Goal: Task Accomplishment & Management: Complete application form

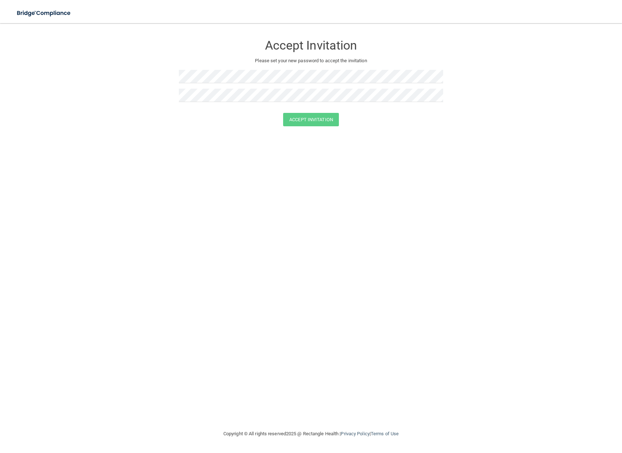
drag, startPoint x: 303, startPoint y: 48, endPoint x: 46, endPoint y: 33, distance: 258.1
click at [303, 48] on h3 "Accept Invitation" at bounding box center [311, 45] width 264 height 13
click at [29, 8] on img at bounding box center [44, 13] width 67 height 15
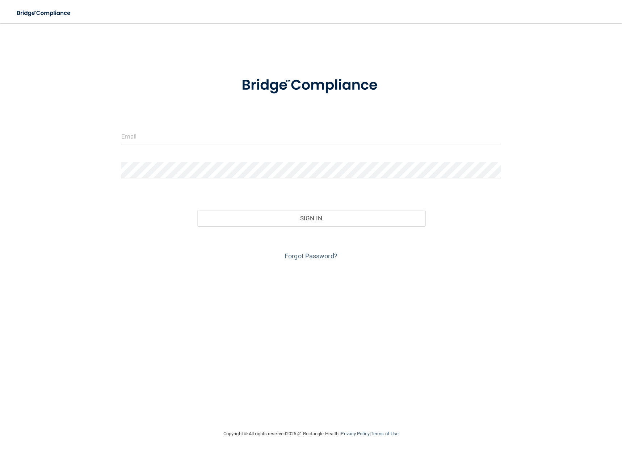
click at [182, 145] on div at bounding box center [311, 139] width 390 height 22
click at [169, 136] on input "email" at bounding box center [310, 136] width 379 height 16
type input "[EMAIL_ADDRESS][DOMAIN_NAME]"
click at [197, 210] on button "Sign In" at bounding box center [311, 218] width 228 height 16
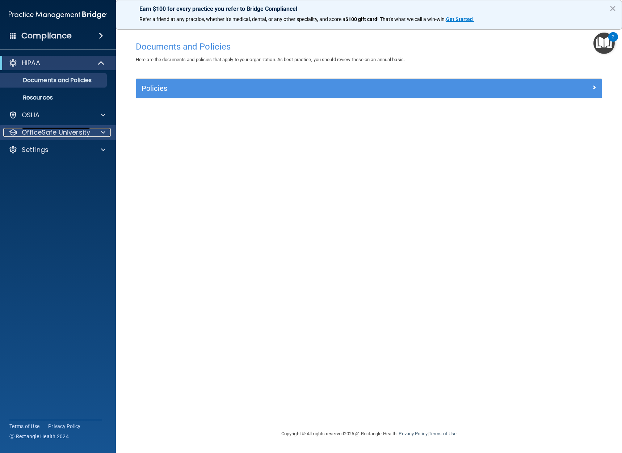
click at [95, 132] on div at bounding box center [102, 132] width 18 height 9
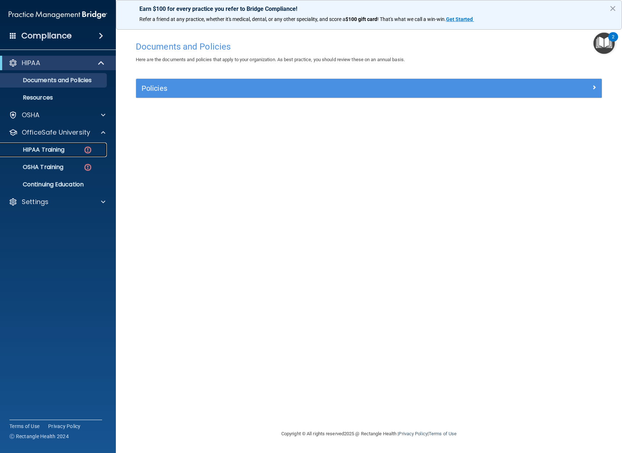
click at [72, 149] on div "HIPAA Training" at bounding box center [54, 149] width 99 height 7
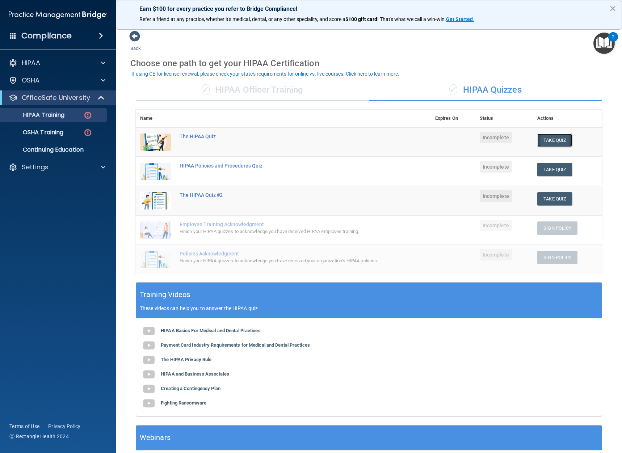
click at [550, 139] on button "Take Quiz" at bounding box center [554, 140] width 35 height 13
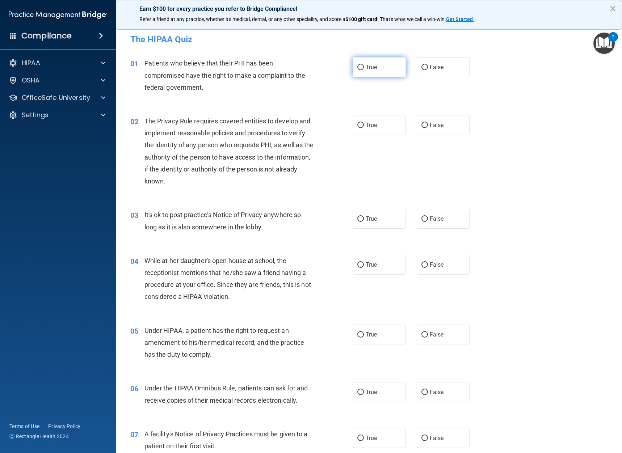
click at [356, 63] on label "True" at bounding box center [378, 67] width 53 height 20
click at [357, 65] on input "True" at bounding box center [360, 67] width 7 height 5
radio input "true"
click at [361, 125] on input "True" at bounding box center [360, 125] width 7 height 5
radio input "true"
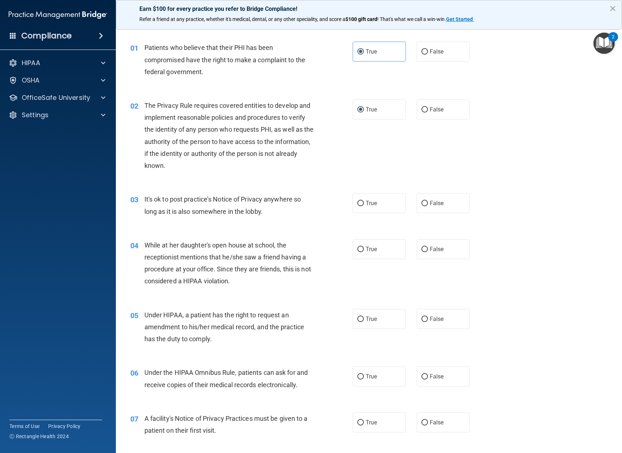
scroll to position [24, 0]
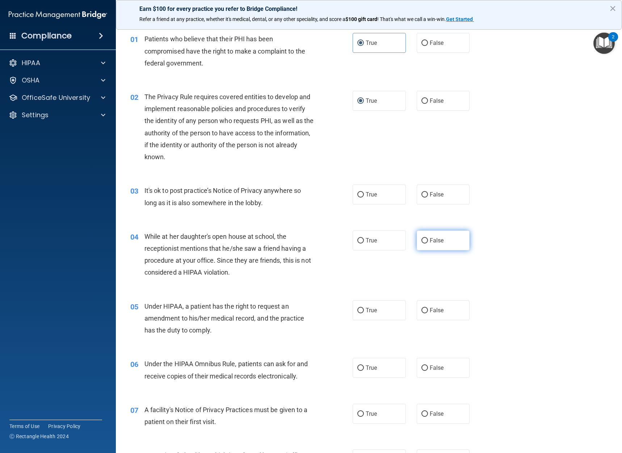
click at [422, 244] on label "False" at bounding box center [443, 241] width 53 height 20
click at [422, 244] on input "False" at bounding box center [424, 240] width 7 height 5
radio input "true"
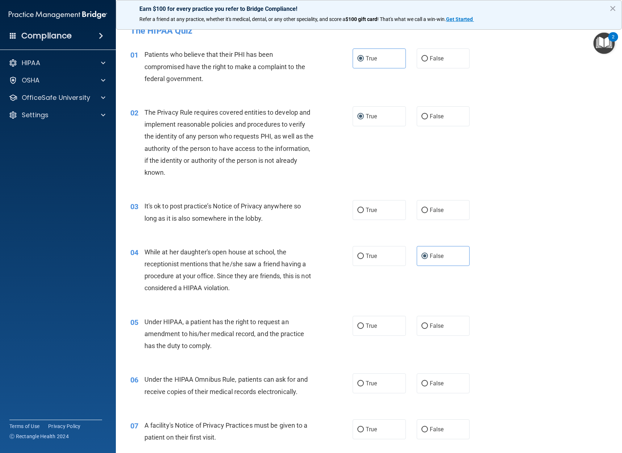
scroll to position [0, 0]
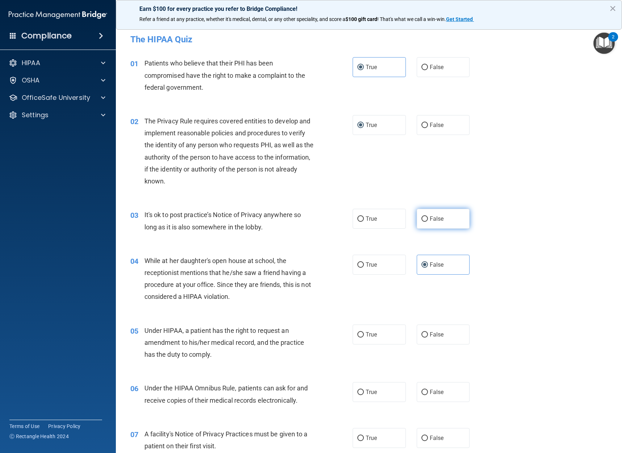
click at [422, 217] on input "False" at bounding box center [424, 218] width 7 height 5
radio input "true"
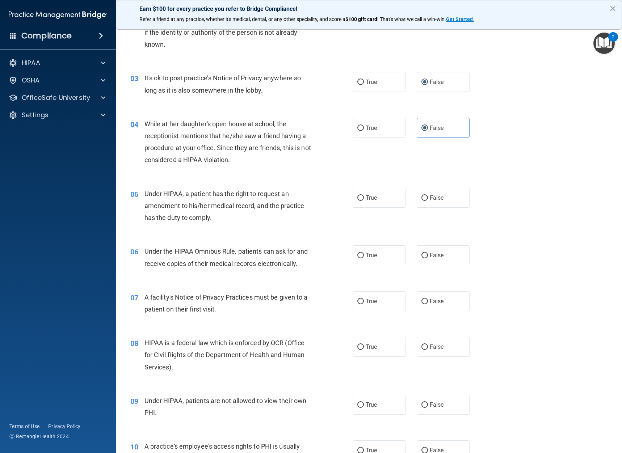
scroll to position [169, 0]
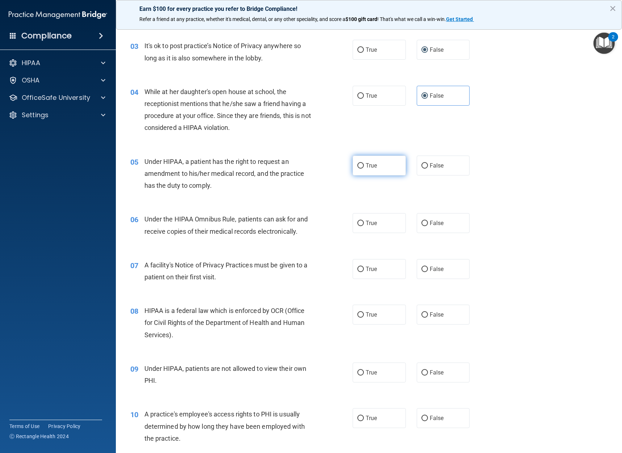
click at [357, 165] on input "True" at bounding box center [360, 165] width 7 height 5
radio input "true"
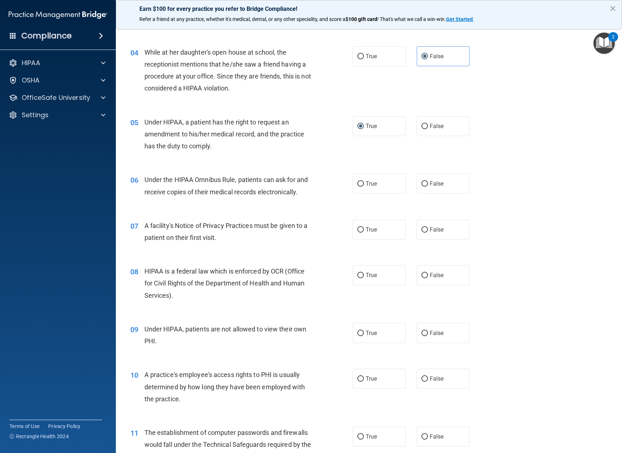
scroll to position [217, 0]
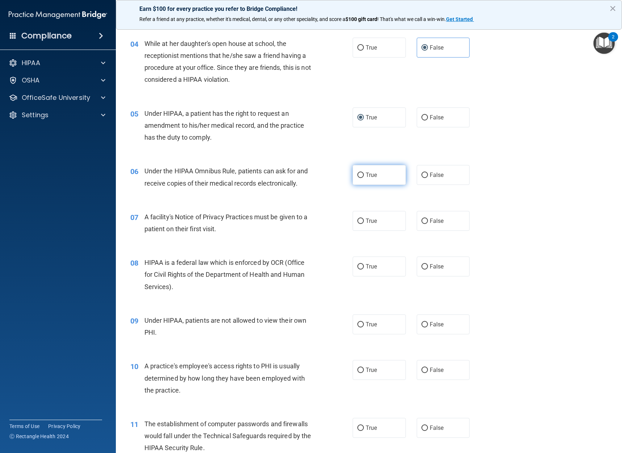
click at [354, 171] on label "True" at bounding box center [378, 175] width 53 height 20
click at [357, 173] on input "True" at bounding box center [360, 175] width 7 height 5
radio input "true"
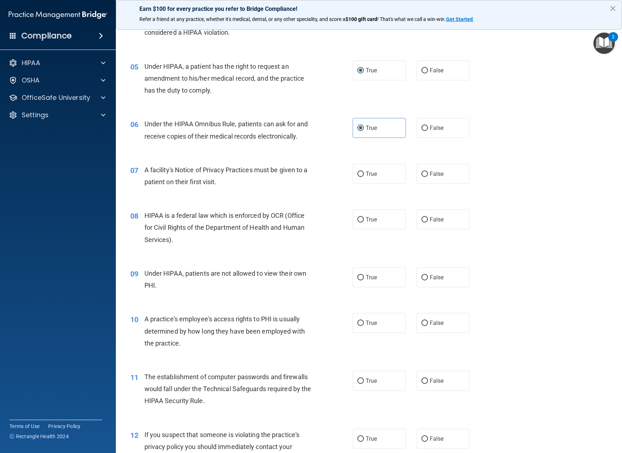
scroll to position [265, 0]
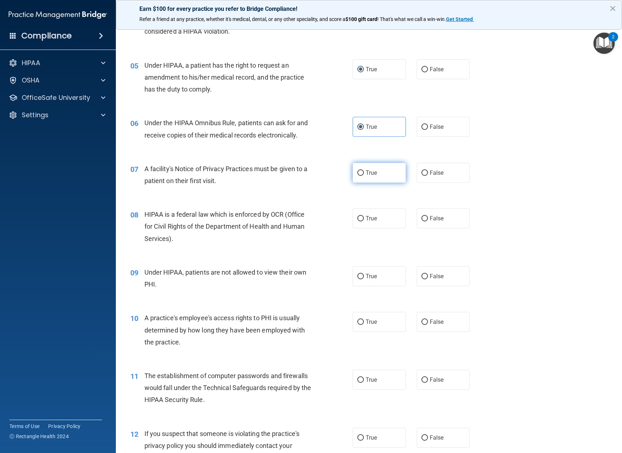
click at [357, 172] on input "True" at bounding box center [360, 172] width 7 height 5
radio input "true"
click at [359, 219] on input "True" at bounding box center [360, 218] width 7 height 5
radio input "true"
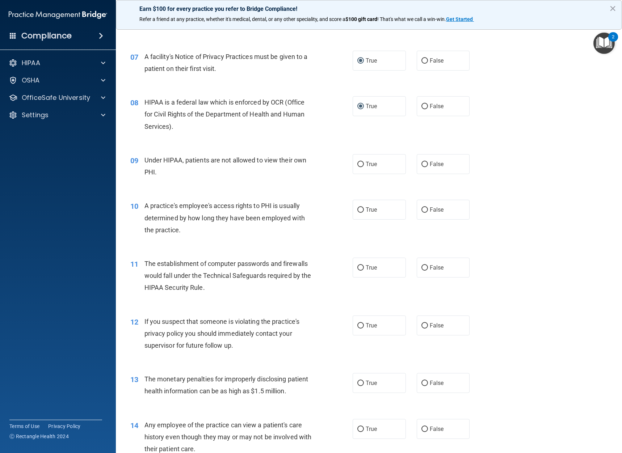
scroll to position [386, 0]
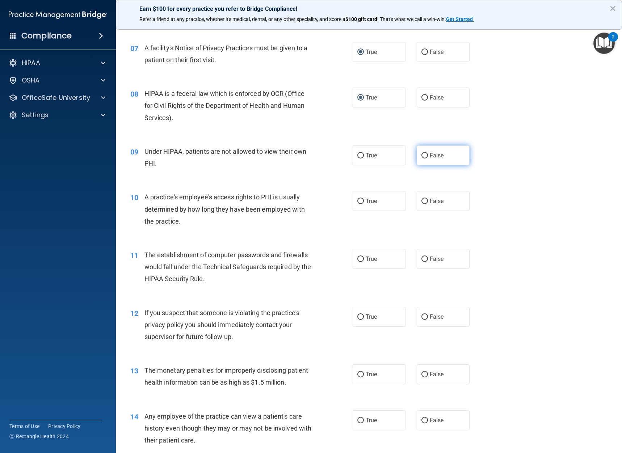
click at [423, 161] on label "False" at bounding box center [443, 155] width 53 height 20
click at [423, 159] on input "False" at bounding box center [424, 155] width 7 height 5
radio input "true"
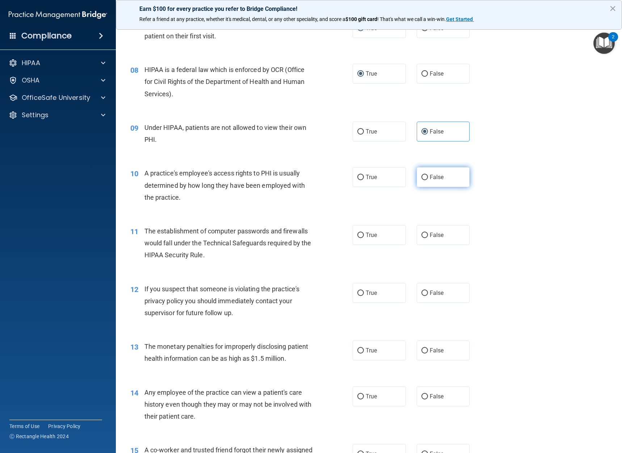
click at [417, 172] on label "False" at bounding box center [443, 177] width 53 height 20
click at [421, 175] on input "False" at bounding box center [424, 177] width 7 height 5
radio input "true"
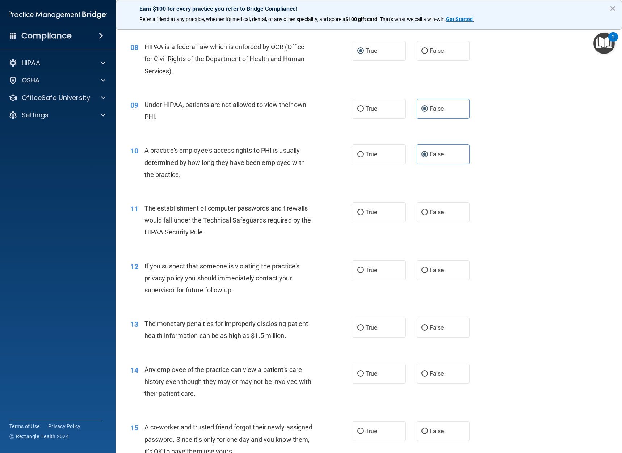
scroll to position [434, 0]
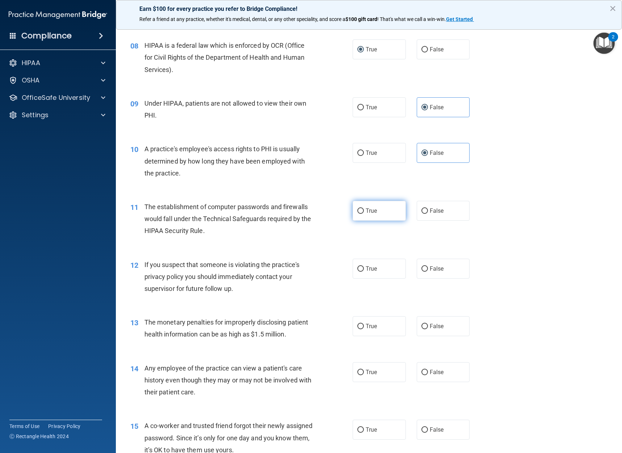
click at [360, 210] on input "True" at bounding box center [360, 210] width 7 height 5
radio input "true"
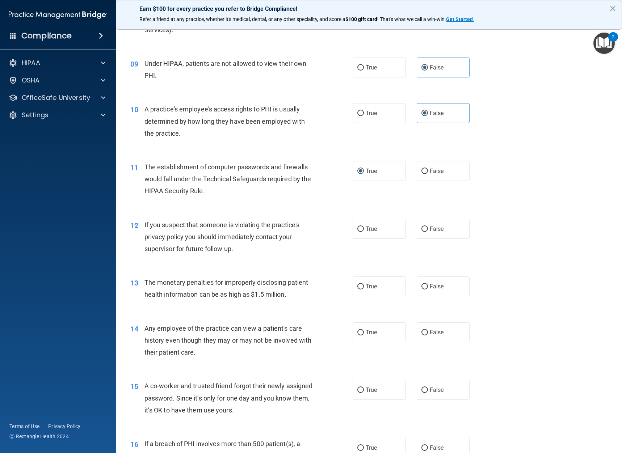
scroll to position [482, 0]
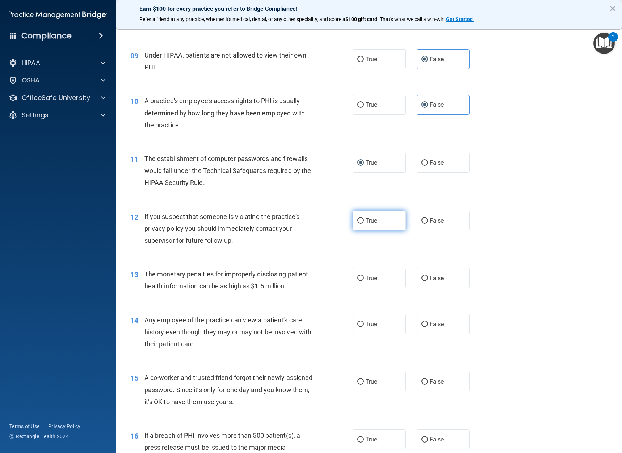
click at [360, 219] on input "True" at bounding box center [360, 220] width 7 height 5
radio input "true"
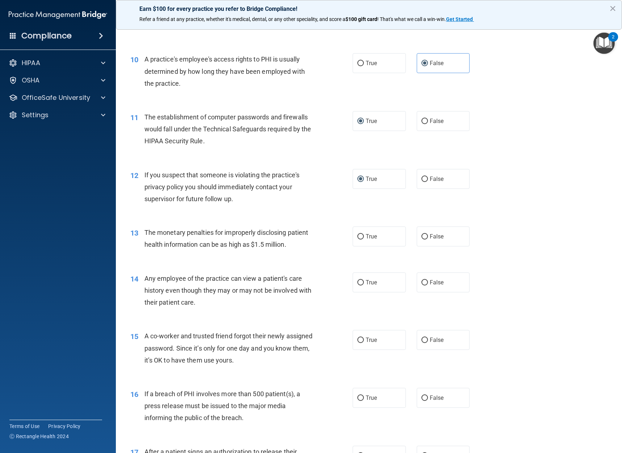
scroll to position [555, 0]
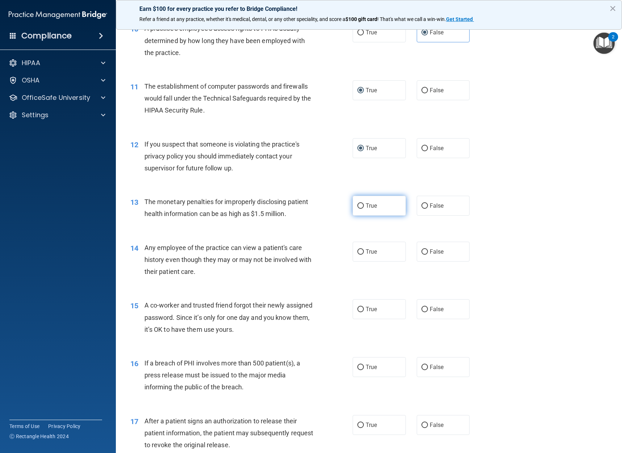
click at [360, 204] on input "True" at bounding box center [360, 205] width 7 height 5
radio input "true"
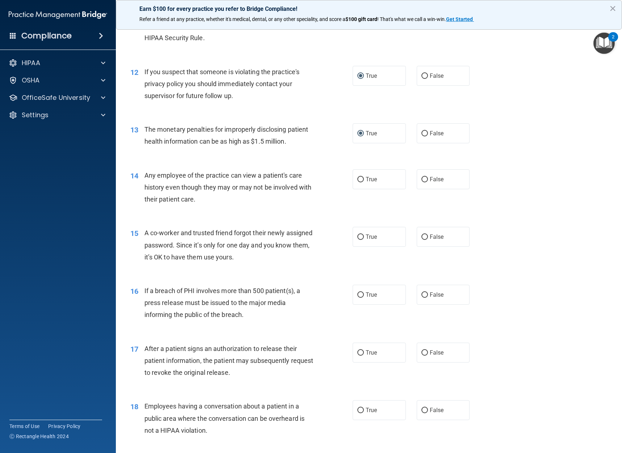
scroll to position [651, 0]
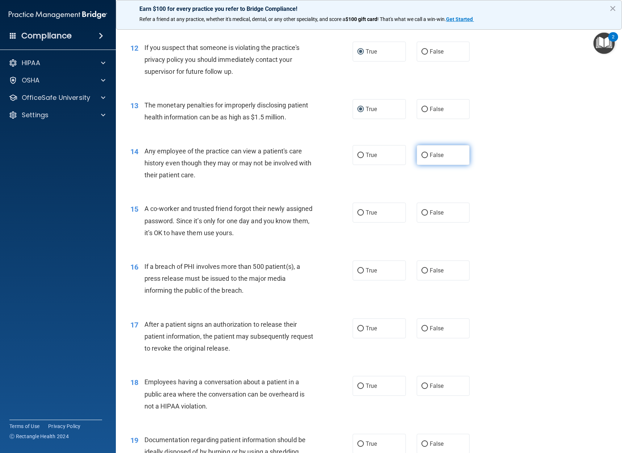
click at [424, 156] on input "False" at bounding box center [424, 155] width 7 height 5
radio input "true"
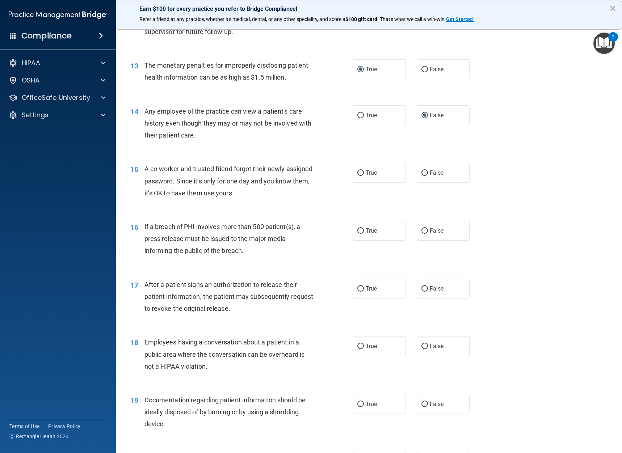
scroll to position [700, 0]
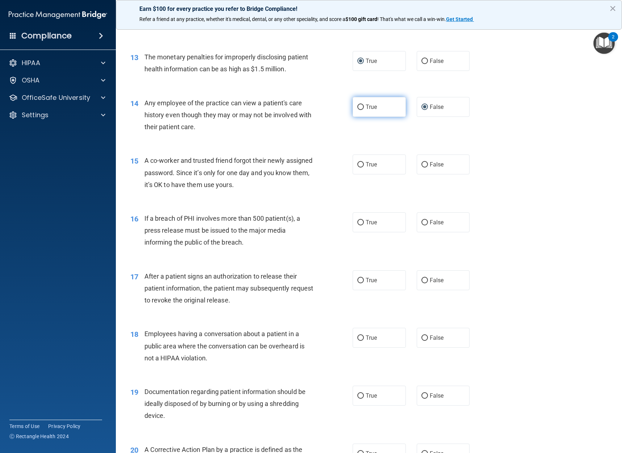
click at [357, 107] on input "True" at bounding box center [360, 107] width 7 height 5
radio input "true"
click at [422, 109] on input "False" at bounding box center [424, 107] width 7 height 5
radio input "true"
radio input "false"
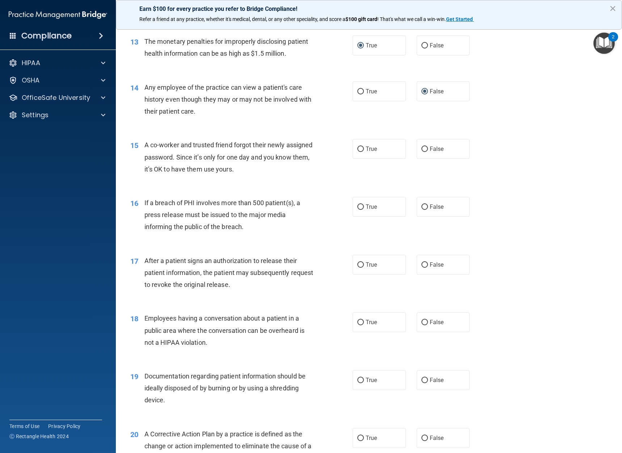
scroll to position [724, 0]
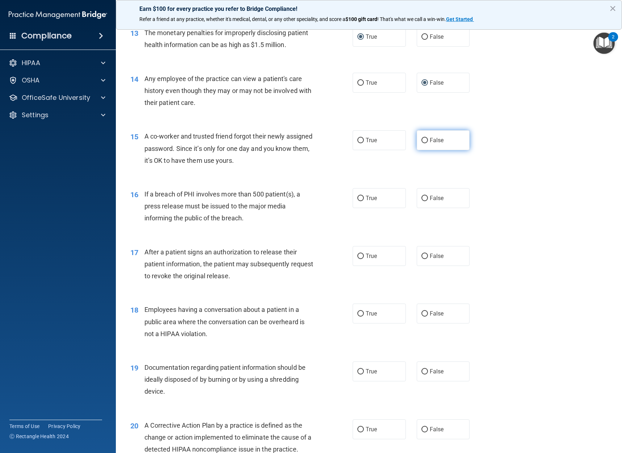
click at [421, 138] on input "False" at bounding box center [424, 140] width 7 height 5
radio input "true"
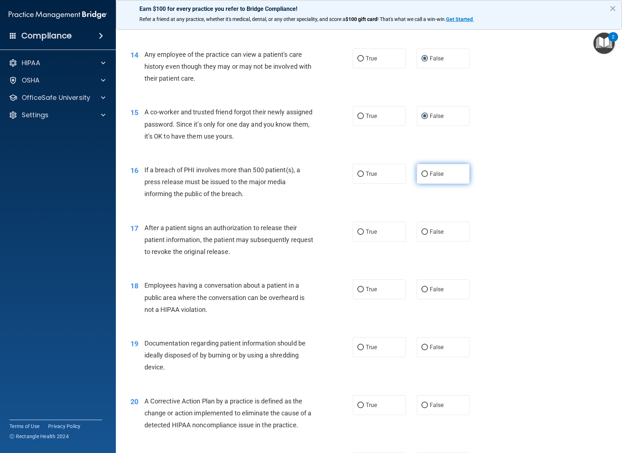
click at [421, 174] on input "False" at bounding box center [424, 174] width 7 height 5
radio input "true"
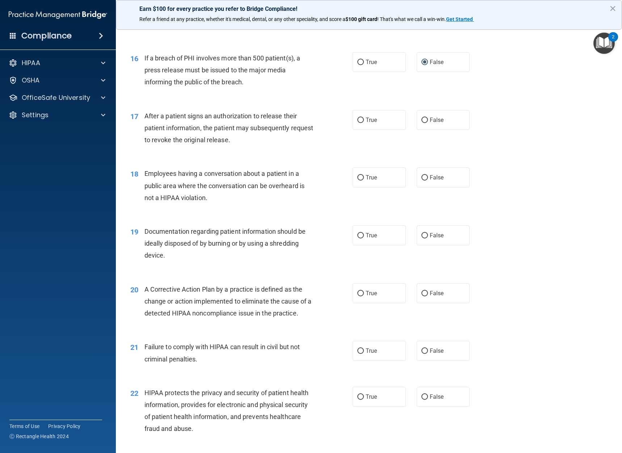
scroll to position [869, 0]
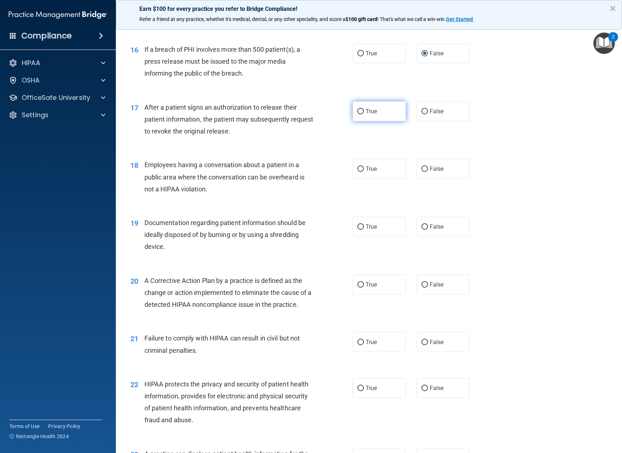
click at [355, 108] on label "True" at bounding box center [378, 111] width 53 height 20
click at [357, 109] on input "True" at bounding box center [360, 111] width 7 height 5
radio input "true"
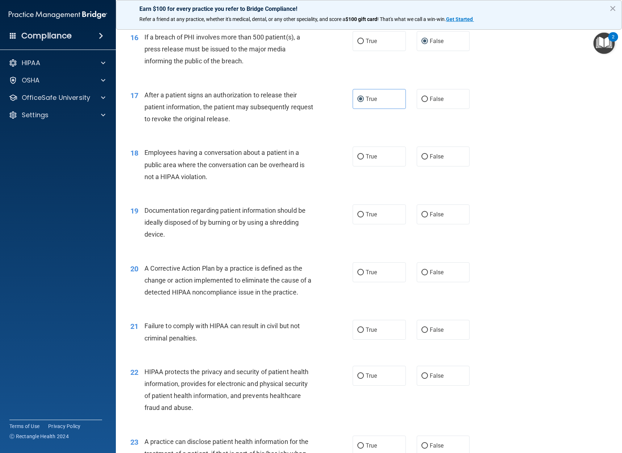
scroll to position [893, 0]
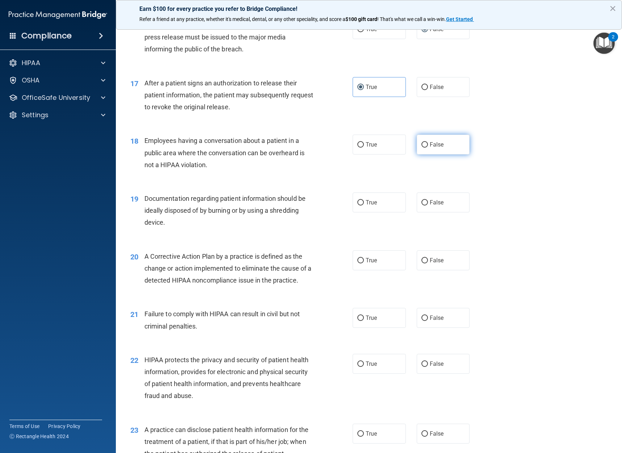
click at [424, 145] on label "False" at bounding box center [443, 145] width 53 height 20
click at [421, 145] on input "False" at bounding box center [424, 144] width 7 height 5
radio input "true"
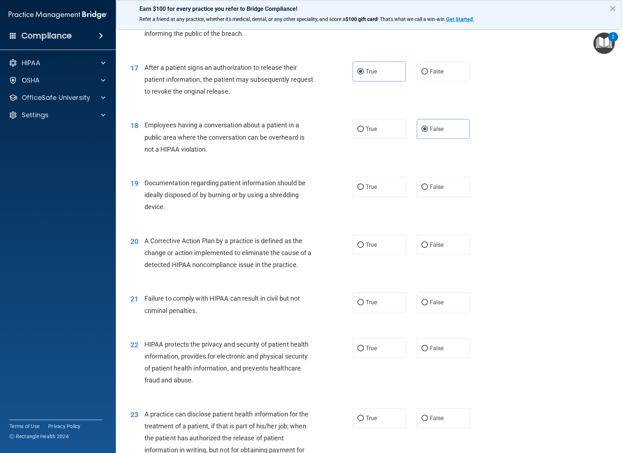
scroll to position [917, 0]
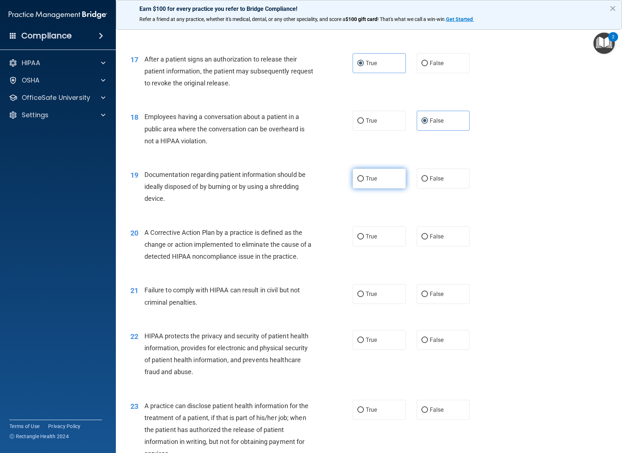
click at [360, 180] on input "True" at bounding box center [360, 178] width 7 height 5
radio input "true"
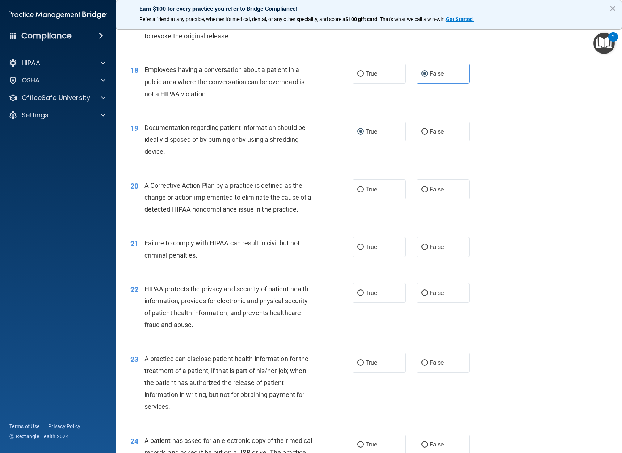
scroll to position [965, 0]
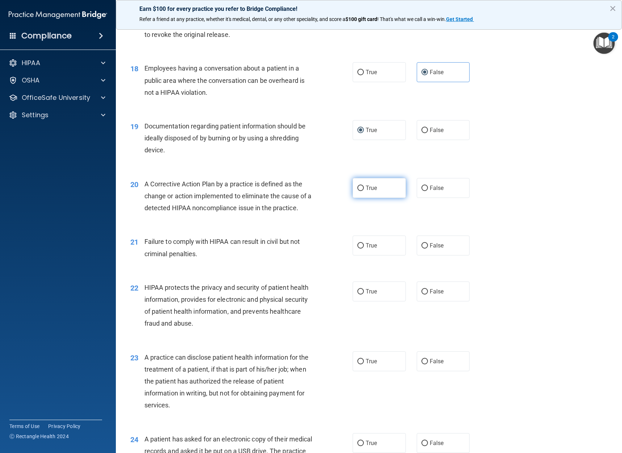
click at [360, 186] on input "True" at bounding box center [360, 188] width 7 height 5
radio input "true"
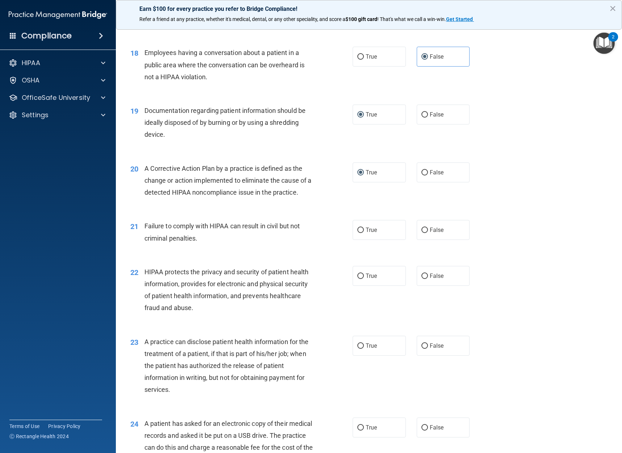
scroll to position [989, 0]
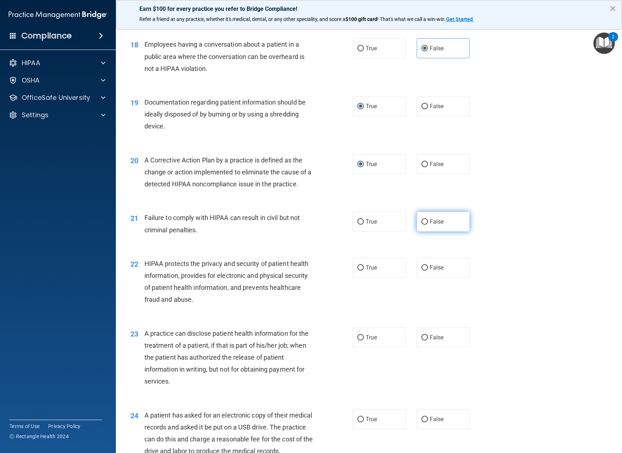
click at [422, 221] on input "False" at bounding box center [424, 221] width 7 height 5
radio input "true"
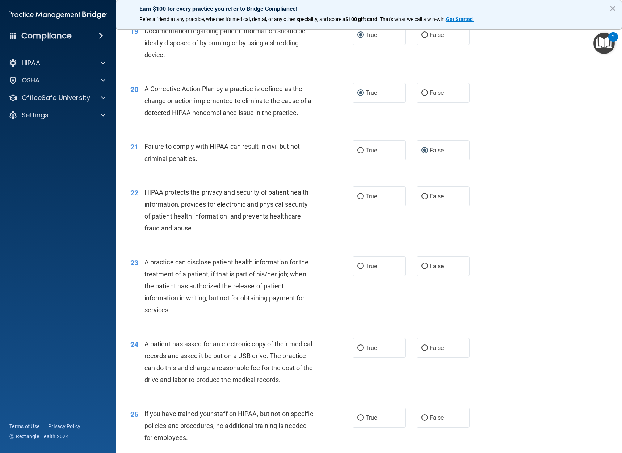
scroll to position [1061, 0]
click at [358, 193] on input "True" at bounding box center [360, 195] width 7 height 5
radio input "true"
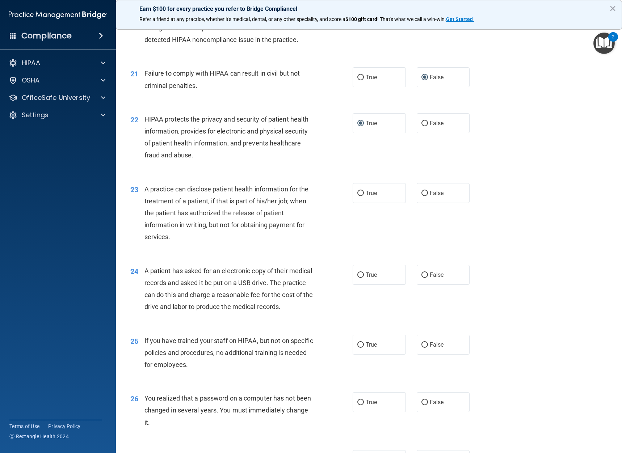
scroll to position [1134, 0]
